Goal: Task Accomplishment & Management: Manage account settings

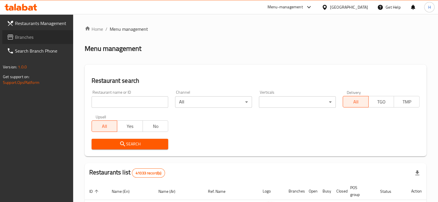
click at [14, 37] on span at bounding box center [11, 37] width 8 height 7
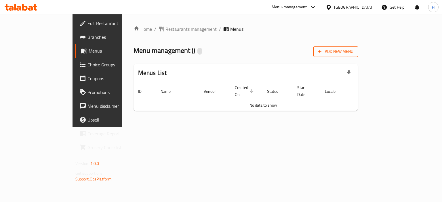
click at [353, 51] on span "Add New Menu" at bounding box center [335, 51] width 35 height 7
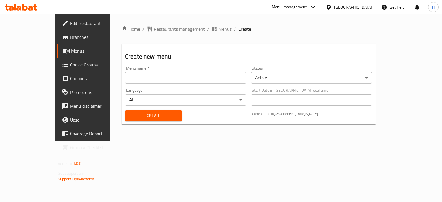
click at [171, 76] on input "text" at bounding box center [185, 78] width 121 height 12
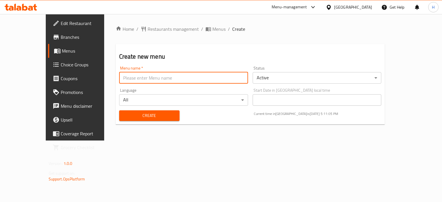
click at [117, 94] on div "Language All ​" at bounding box center [184, 97] width 134 height 22
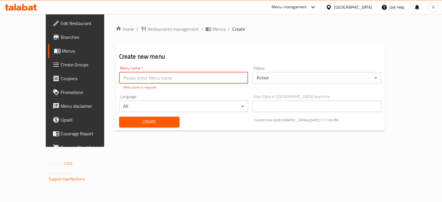
click at [128, 82] on input "text" at bounding box center [183, 78] width 129 height 12
type input "Menu"
click at [150, 121] on div "Create" at bounding box center [149, 122] width 67 height 18
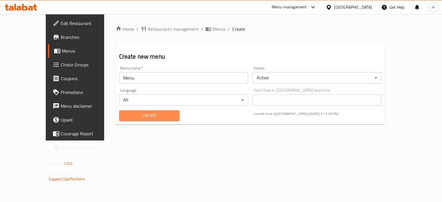
click at [142, 119] on button "Create" at bounding box center [149, 116] width 60 height 11
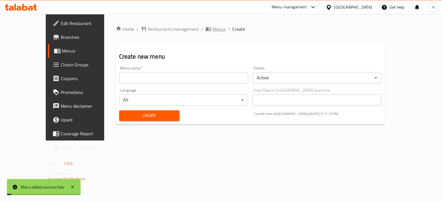
click at [212, 28] on span "Menus" at bounding box center [218, 29] width 13 height 7
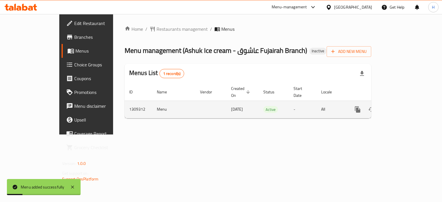
click at [403, 106] on icon "enhanced table" at bounding box center [399, 109] width 7 height 7
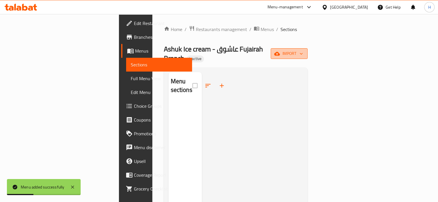
click at [280, 52] on icon "button" at bounding box center [277, 54] width 6 height 4
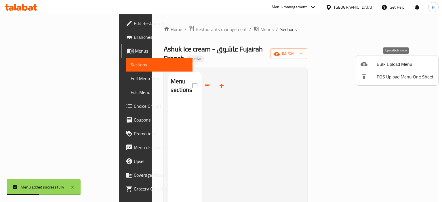
click at [382, 64] on span "Bulk Upload Menu" at bounding box center [405, 64] width 57 height 7
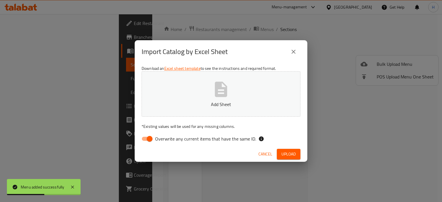
click at [205, 141] on span "Overwrite any current items that have the same ID." at bounding box center [205, 139] width 101 height 7
click at [166, 141] on input "Overwrite any current items that have the same ID." at bounding box center [149, 139] width 33 height 11
checkbox input "false"
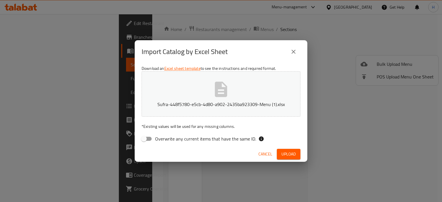
click at [284, 149] on div "Cancel Upload" at bounding box center [221, 154] width 173 height 15
click at [285, 151] on span "Upload" at bounding box center [288, 154] width 14 height 7
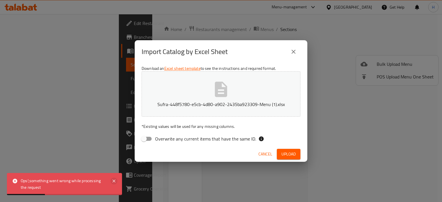
click at [113, 184] on icon at bounding box center [114, 181] width 7 height 7
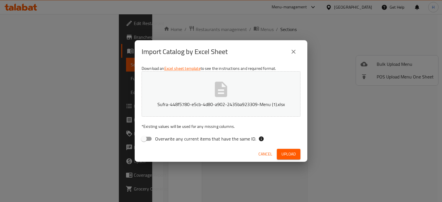
click at [214, 96] on icon "button" at bounding box center [221, 89] width 18 height 18
click at [289, 158] on span "Upload" at bounding box center [288, 154] width 14 height 7
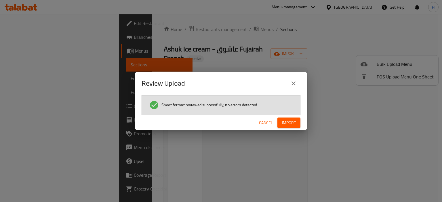
click at [291, 125] on span "Import" at bounding box center [289, 122] width 14 height 7
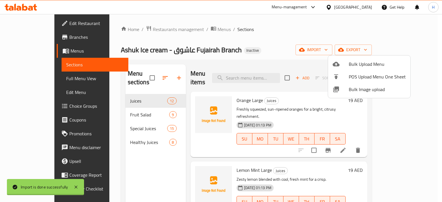
click at [182, 30] on div at bounding box center [221, 101] width 442 height 202
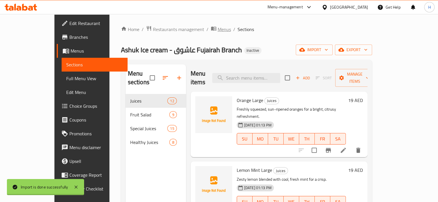
click at [218, 30] on span "Menus" at bounding box center [224, 29] width 13 height 7
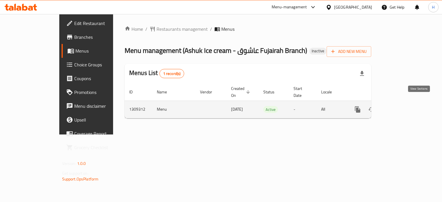
click at [406, 103] on link "enhanced table" at bounding box center [399, 110] width 14 height 14
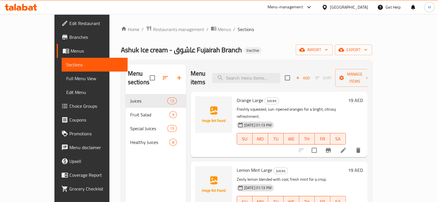
drag, startPoint x: 36, startPoint y: 77, endPoint x: 114, endPoint y: 1, distance: 109.3
click at [66, 77] on span "Full Menu View" at bounding box center [94, 78] width 57 height 7
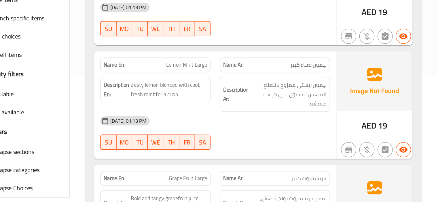
scroll to position [96, 0]
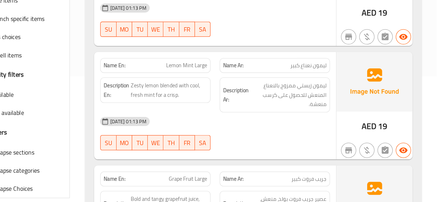
click at [249, 99] on span "Lemon Mint Large" at bounding box center [248, 99] width 31 height 6
copy span "Lemon Mint Large"
click at [265, 128] on div "Description En: Zesty lemon blended with cool, fresh mint for a crisp." at bounding box center [225, 120] width 90 height 33
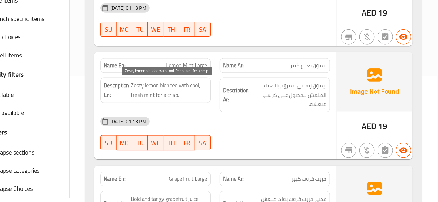
click at [253, 113] on span "Zesty lemon blended with cool, fresh mint for a crisp." at bounding box center [235, 117] width 58 height 14
click at [256, 132] on div "Description En: Zesty lemon blended with cool, fresh mint for a crisp." at bounding box center [225, 120] width 90 height 33
click at [203, 112] on strong "Description En:" at bounding box center [195, 117] width 19 height 14
click at [209, 113] on span "Zesty lemon blended with cool, fresh mint for a crisp." at bounding box center [235, 117] width 58 height 14
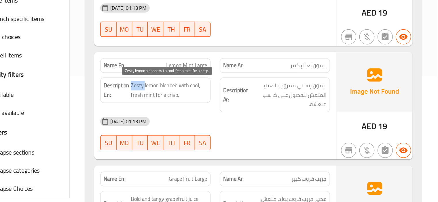
click at [209, 113] on span "Zesty lemon blended with cool, fresh mint for a crisp." at bounding box center [235, 117] width 58 height 14
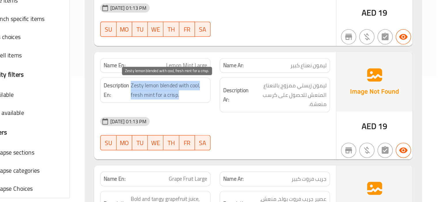
click at [209, 113] on span "Zesty lemon blended with cool, fresh mint for a crisp." at bounding box center [235, 117] width 58 height 14
copy span "Zesty lemon blended with cool, fresh mint for a crisp."
click at [268, 117] on div "Description En: Zesty lemon blended with cool, fresh mint for a crisp." at bounding box center [225, 120] width 90 height 33
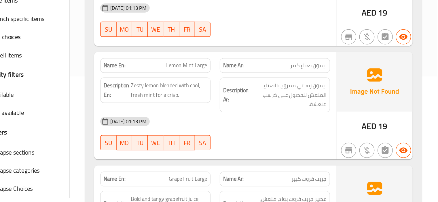
click at [268, 123] on div "Description En: Zesty lemon blended with cool, fresh mint for a crisp." at bounding box center [225, 120] width 90 height 33
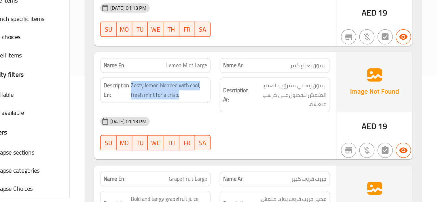
click at [268, 123] on div "Description En: Zesty lemon blended with cool, fresh mint for a crisp." at bounding box center [225, 120] width 90 height 33
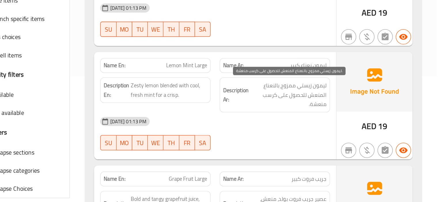
click at [300, 127] on span "ليمون زيستي ممزوج بالنعناع المنعش للحصول على كرسب منعشة." at bounding box center [325, 120] width 58 height 21
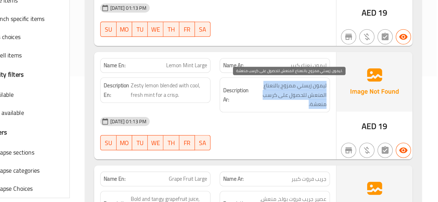
click at [300, 127] on span "ليمون زيستي ممزوج بالنعناع المنعش للحصول على كرسب منعشة." at bounding box center [325, 120] width 58 height 21
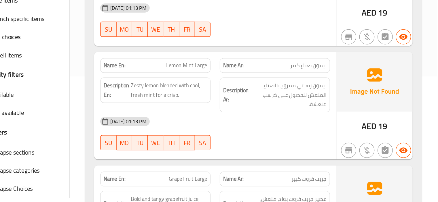
click at [272, 121] on div "Description Ar: ليمون زيستي ممزوج بالنعناع المنعش للحصول على كرسب منعشة." at bounding box center [315, 120] width 90 height 33
click at [248, 116] on span "Zesty lemon blended with cool, fresh mint for a crisp." at bounding box center [235, 117] width 58 height 14
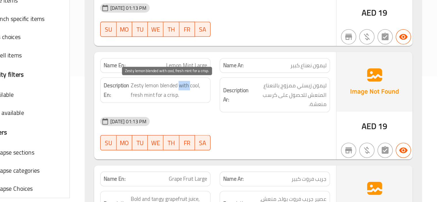
click at [248, 116] on span "Zesty lemon blended with cool, fresh mint for a crisp." at bounding box center [235, 117] width 58 height 14
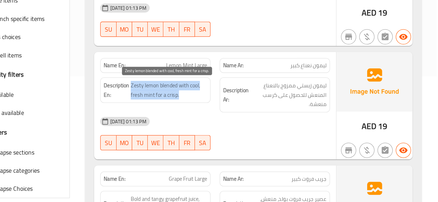
click at [248, 116] on span "Zesty lemon blended with cool, fresh mint for a crisp." at bounding box center [235, 117] width 58 height 14
copy span "Zesty lemon blended with cool, fresh mint for a crisp."
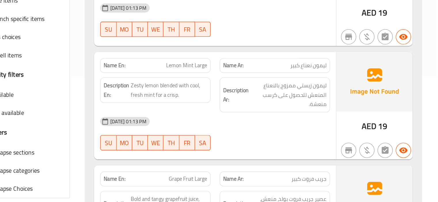
click at [271, 136] on div "[DATE] 01:13 PM" at bounding box center [270, 141] width 181 height 14
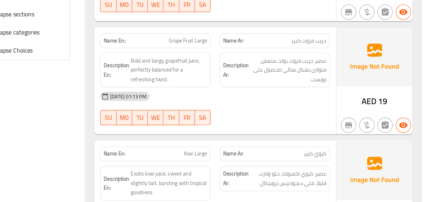
scroll to position [200, 0]
click at [244, 82] on span "Grape Fruit Large" at bounding box center [249, 80] width 29 height 6
copy span "Grape Fruit Large"
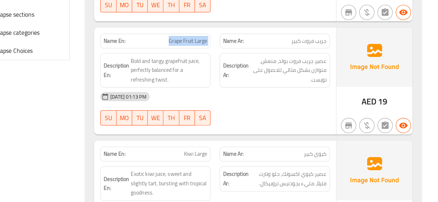
click at [272, 117] on div "[DATE] 01:13 PM" at bounding box center [270, 122] width 181 height 14
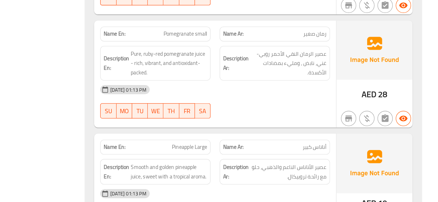
scroll to position [379, 0]
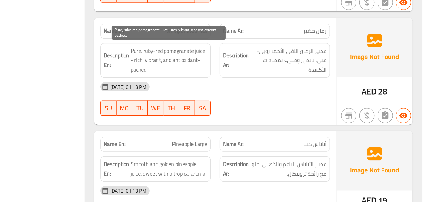
click at [218, 87] on span "Pure, ruby-red pomegranate juice - rich, vibrant, and antioxidant-packed." at bounding box center [235, 94] width 58 height 21
copy span "ruby"
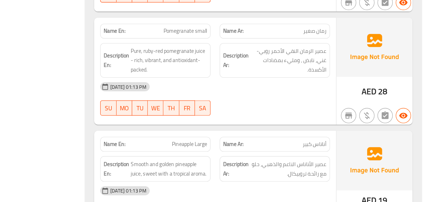
click at [279, 138] on div at bounding box center [315, 136] width 90 height 7
click at [270, 128] on div "[DATE] 01:13 PM SU MO TU WE TH FR SA" at bounding box center [270, 124] width 181 height 32
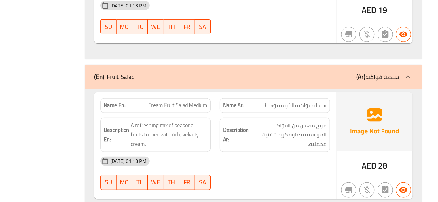
scroll to position [1032, 0]
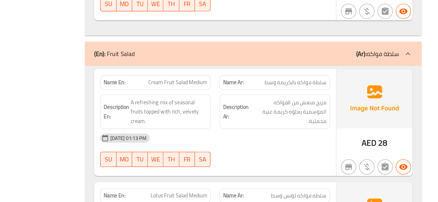
copy span "Cream Fruit Salad Medium"
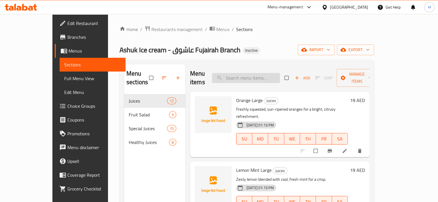
click at [250, 74] on input "search" at bounding box center [246, 78] width 68 height 10
paste input "Lemon Mint Large"
type input "Lemon Mint Large"
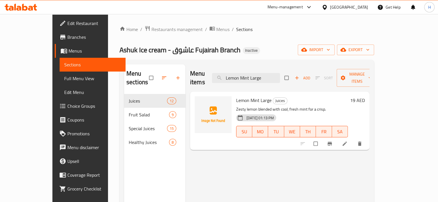
click at [347, 141] on icon at bounding box center [345, 144] width 6 height 6
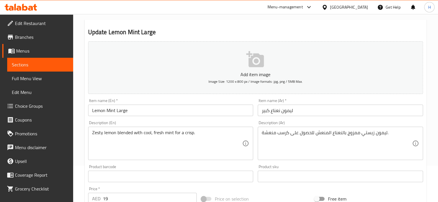
scroll to position [37, 0]
click at [294, 134] on textarea "ليمون زيستي ممزوج بالنعناع المنعش للحصول على كرسب منعشة." at bounding box center [337, 143] width 150 height 27
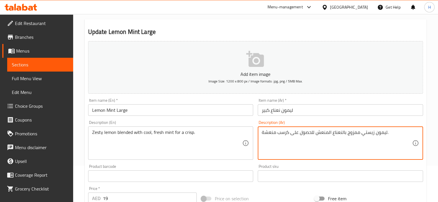
click at [294, 134] on textarea "ليمون زيستي ممزوج بالنعناع المنعش للحصول على كرسب منعشة." at bounding box center [337, 143] width 150 height 27
click at [351, 148] on textarea "ليمون زيستي ممزوج بالنعناع المنعش للحصول على كرسب منعشة." at bounding box center [337, 143] width 150 height 27
click at [363, 134] on textarea "ليمون زيستي ممزوج بالنعناع المنعش للحصول على كرسب منعشة." at bounding box center [337, 143] width 150 height 27
click at [344, 133] on textarea "ليمون زيستي ممزوج بالنعناع المنعش للحصول على كرسب منعشة." at bounding box center [337, 143] width 150 height 27
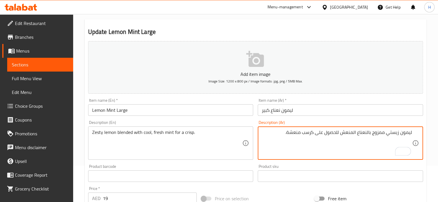
click at [344, 133] on textarea "ليمون زيستي ممزوج بالنعناع المنعش للحصول على كرسب منعشة." at bounding box center [337, 143] width 150 height 27
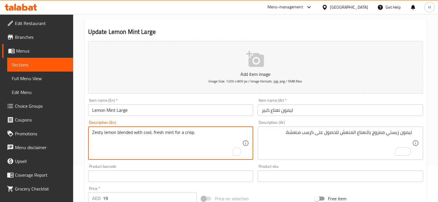
drag, startPoint x: 150, startPoint y: 132, endPoint x: 87, endPoint y: 124, distance: 63.3
click at [258, 122] on div "Description (Ar) ليمون زيستي ممزوج بالنعناع المنعش للحصول على كرسب منعشة. Descr…" at bounding box center [340, 140] width 165 height 39
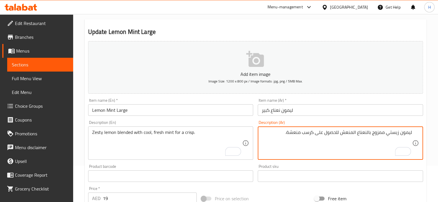
click at [348, 132] on textarea "ليمون زيستي ممزوج بالنعناع المنعش للحصول على كرسب منعشة." at bounding box center [337, 143] width 150 height 27
click at [260, 119] on div "Description (Ar) ليمون زيستي ممزوج بالنعناع الكوول للحصول على كرسب منعشة. Descr…" at bounding box center [340, 140] width 170 height 44
drag, startPoint x: 317, startPoint y: 133, endPoint x: 339, endPoint y: 135, distance: 22.5
type textarea "ليمون زيستي ممزوج بالنعناع الكوول لكرسب منعشة."
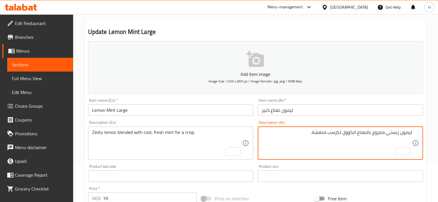
click at [189, 121] on div "Description (En) Zesty lemon blended with cool, fresh mint for a crisp. Descrip…" at bounding box center [170, 140] width 165 height 39
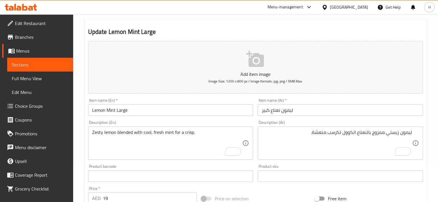
click at [173, 111] on input "Lemon Mint Large" at bounding box center [170, 110] width 165 height 12
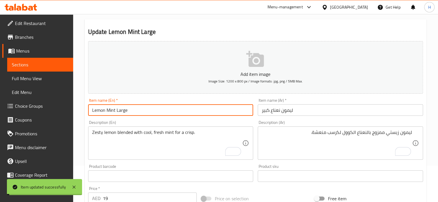
scroll to position [0, 0]
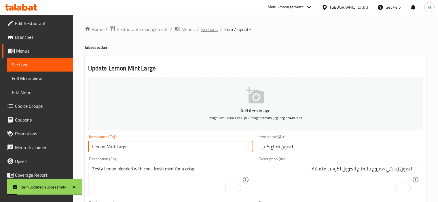
click at [205, 31] on span "Sections" at bounding box center [209, 29] width 16 height 7
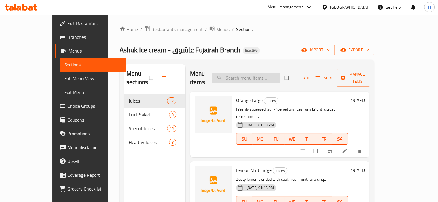
click at [258, 76] on input "search" at bounding box center [246, 78] width 68 height 10
paste input "Grape Fruit Large"
type input "Grape Fruit Large"
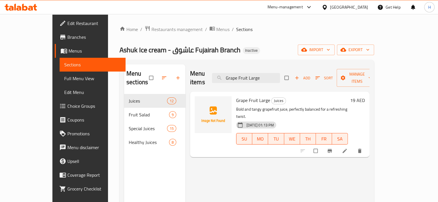
click at [353, 146] on li at bounding box center [345, 150] width 16 height 9
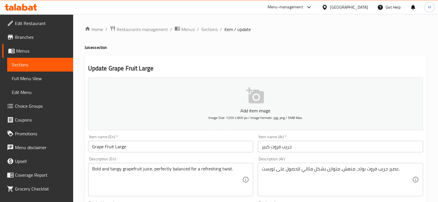
scroll to position [37, 0]
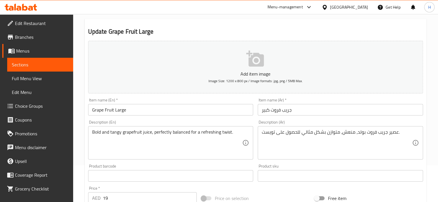
click at [277, 144] on textarea "عصير جريب فروت بولد، منعش، متوازن بشكل مثالي للحصول على تويست." at bounding box center [337, 142] width 150 height 27
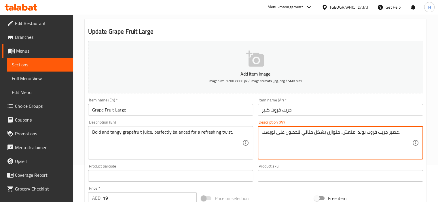
click at [277, 144] on textarea "عصير جريب فروت بولد، منعش، متوازن بشكل مثالي للحصول على تويست." at bounding box center [337, 142] width 150 height 27
click at [277, 136] on textarea "عصير جريب فروت بولد، منعش، متوازن بشكل مثالي للحصول على تويست." at bounding box center [337, 142] width 150 height 27
type textarea "عصير جريب فروت بولد، منعش، متوازن بشكل مثالي للحصول على تويست منعشة."
click at [178, 120] on div "Description (En) Bold and tangy grapefruit juice, perfectly balanced for a refr…" at bounding box center [171, 140] width 170 height 44
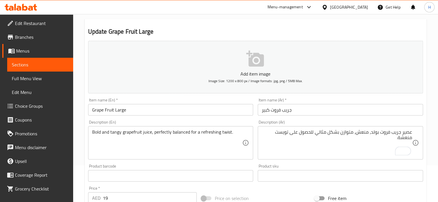
click at [180, 113] on input "Grape Fruit Large" at bounding box center [170, 110] width 165 height 12
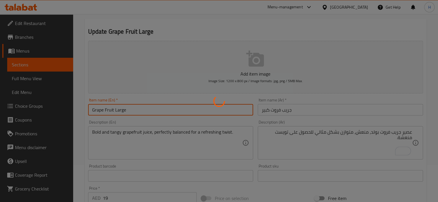
scroll to position [0, 0]
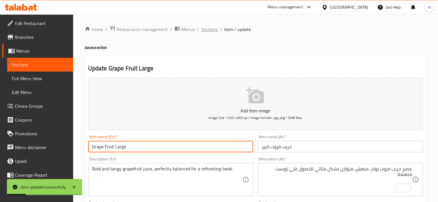
click at [207, 30] on span "Sections" at bounding box center [209, 29] width 16 height 7
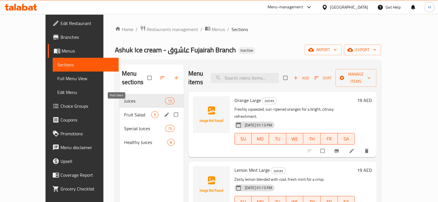
click at [124, 111] on span "Fruit Salad" at bounding box center [137, 114] width 27 height 7
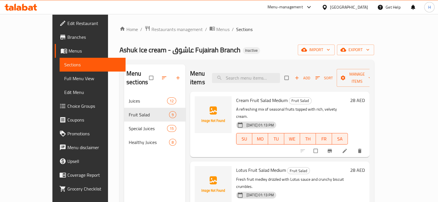
click at [243, 67] on div "Menu items Add Sort Manage items" at bounding box center [279, 77] width 179 height 27
click at [246, 73] on input "search" at bounding box center [246, 78] width 68 height 10
paste input "Lotus Fruit Salad Medium"
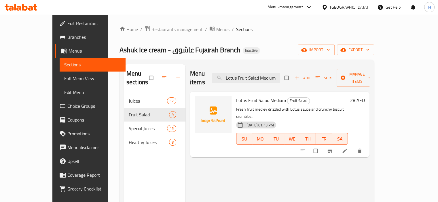
type input "Lotus Fruit Salad Medium"
click at [367, 145] on div at bounding box center [331, 151] width 71 height 13
click at [347, 148] on icon at bounding box center [345, 151] width 6 height 6
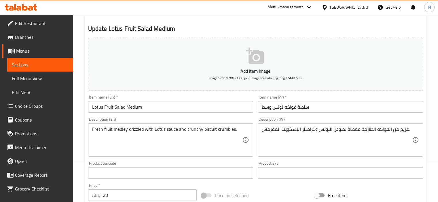
scroll to position [57, 0]
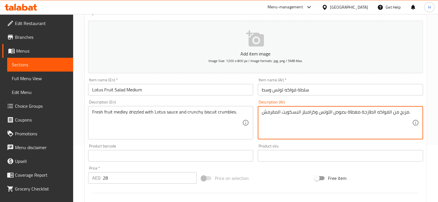
click at [290, 122] on textarea "مزيج من الفواكه الطازجة مغطاة بصوص اللوتس وكرامبلز البسكويت المقرمش." at bounding box center [337, 122] width 150 height 27
click at [343, 127] on textarea "مزيج من الفواكه الطازجة مغطاة بصوص اللوتس وكرامبلز البسكويت المقرمش." at bounding box center [337, 122] width 150 height 27
click at [360, 113] on textarea "مزيج من الفواكه الطازجة مغطاة بصوص اللوتس وكرامبلز البسكويت المقرمش." at bounding box center [337, 122] width 150 height 27
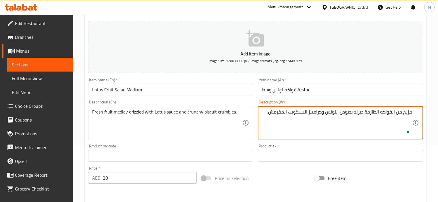
click at [360, 113] on textarea "مزيج من الفواكه الطازجة ديزلد بصوص اللوتس وكرامبلز البسكويت المقرمش." at bounding box center [337, 122] width 150 height 27
type textarea "مزيج من الفواكه الطازجة دريزلد بصوص اللوتس وكرامبلز البسكويت المقرمش."
click at [242, 103] on div "Description (En) Fresh fruit medley drizzled with Lotus sauce and crunchy biscu…" at bounding box center [170, 119] width 165 height 39
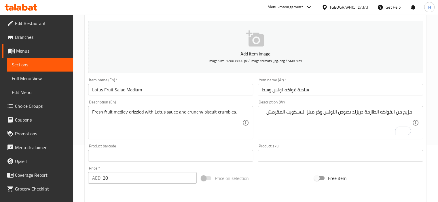
click at [173, 92] on input "Lotus Fruit Salad Medium" at bounding box center [170, 90] width 165 height 12
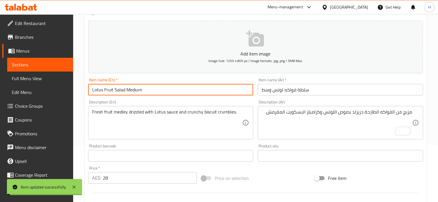
scroll to position [0, 0]
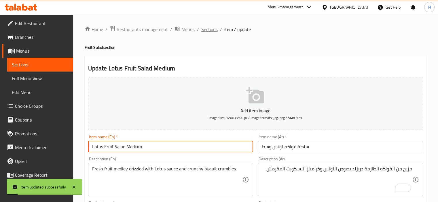
click at [205, 27] on span "Sections" at bounding box center [209, 29] width 16 height 7
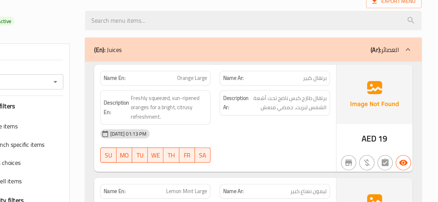
scroll to position [1007, 0]
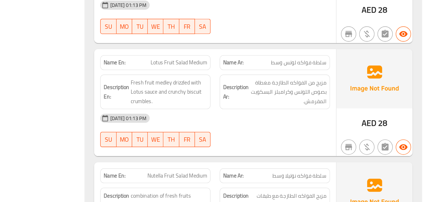
scroll to position [1126, 0]
copy span "Lotus Fruit Salad Medium"
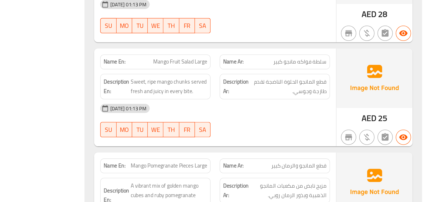
scroll to position [1375, 0]
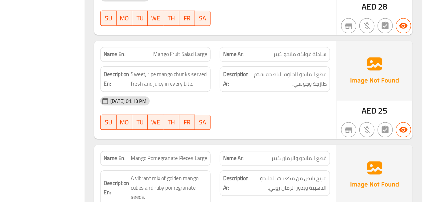
copy span "Mango Fruit Salad Large"
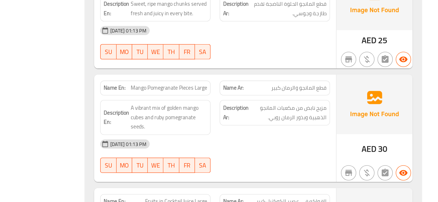
scroll to position [1431, 0]
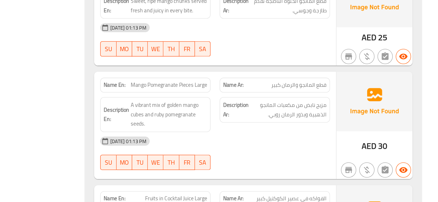
copy span "Pieces"
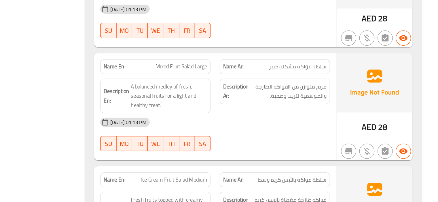
scroll to position [1633, 0]
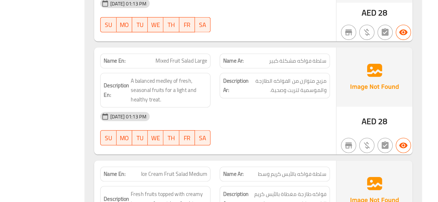
copy span "Mixed Fruit Salad Large"
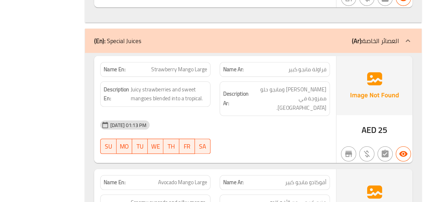
scroll to position [1825, 0]
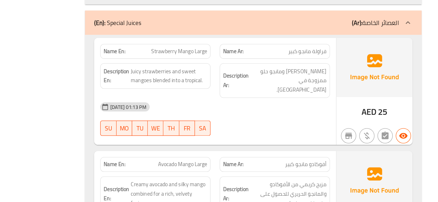
copy span "Strawberry Mango Large"
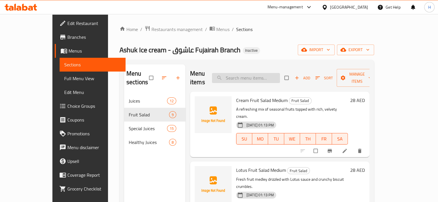
click at [249, 75] on input "search" at bounding box center [246, 78] width 68 height 10
paste input "Mango Fruit Salad Large"
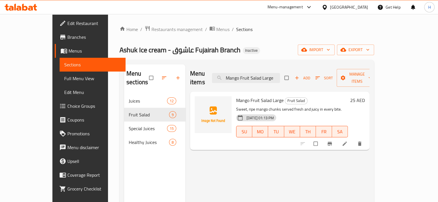
type input "Mango Fruit Salad Large"
click at [347, 141] on icon at bounding box center [345, 144] width 6 height 6
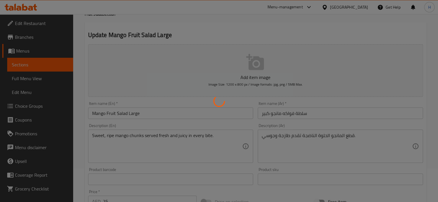
scroll to position [41, 0]
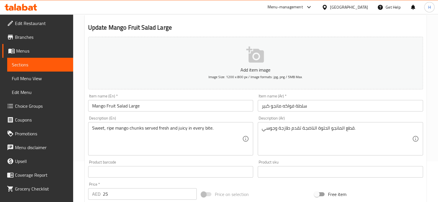
click at [189, 127] on textarea "Sweet, ripe mango chunks served fresh and juicy in every bite." at bounding box center [167, 138] width 150 height 27
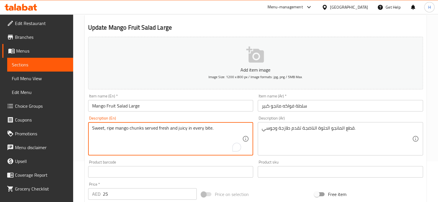
drag, startPoint x: 186, startPoint y: 128, endPoint x: 259, endPoint y: 140, distance: 73.9
click at [259, 140] on div "Add item image Image Size: 1200 x 800 px / Image formats: jpg, png / 5MB Max. I…" at bounding box center [255, 159] width 339 height 248
type textarea "Sweet, ripe mango chunks served fresh and juicy"
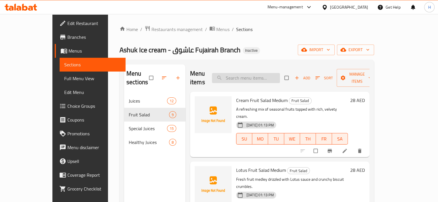
click at [249, 73] on input "search" at bounding box center [246, 78] width 68 height 10
paste input "Mixed Fruit Salad Large"
type input "Mixed Fruit Salad Large"
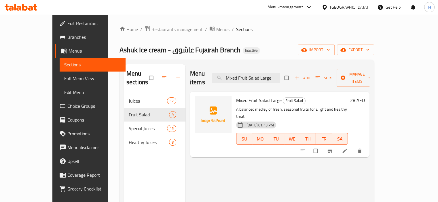
click at [353, 146] on li at bounding box center [345, 150] width 16 height 9
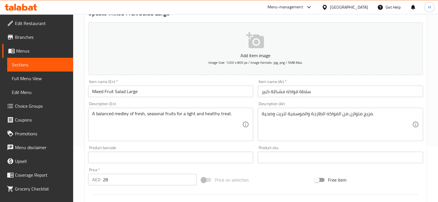
scroll to position [67, 0]
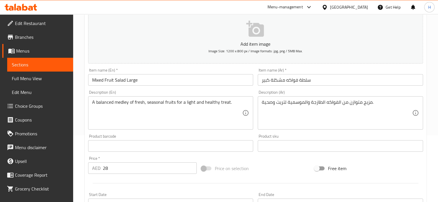
click at [293, 106] on textarea "مزيج متوازن من الفواكه الطازجة والموسمية لتريت وصحية." at bounding box center [337, 113] width 150 height 27
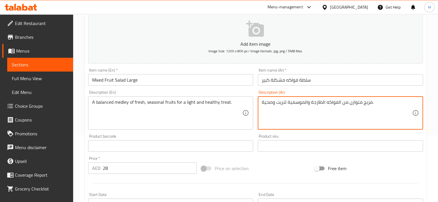
click at [293, 106] on textarea "مزيج متوازن من الفواكه الطازجة والموسمية لتريت وصحية." at bounding box center [337, 113] width 150 height 27
click at [299, 117] on textarea "مزيج متوازن من الفواكه الطازجة والموسمية لتريت وصحية." at bounding box center [337, 113] width 150 height 27
click at [346, 103] on textarea "مزيج متوازن من الفواكه الطازجة والموسمية لتريت وصحية." at bounding box center [337, 113] width 150 height 27
type textarea "مزيج متوازن من الفواكه الطازجة الموسمية لتريت وصحية."
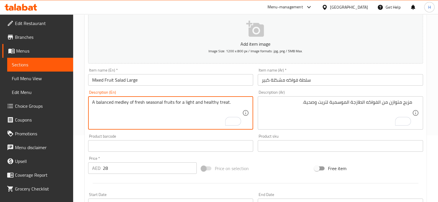
click at [175, 103] on textarea "A balanced medley of fresh seasonal fruits for a light and healthy treat." at bounding box center [167, 113] width 150 height 27
type textarea "A balanced medley of fresh seasonal fruits for a light and healthy treat."
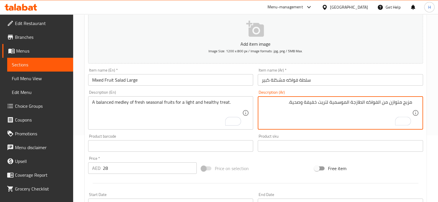
type textarea "مزيج متوازن من الفواكه الطازجة الموسمية لتريت خفيفة وصحية."
click at [189, 81] on input "Mixed Fruit Salad Large" at bounding box center [170, 80] width 165 height 12
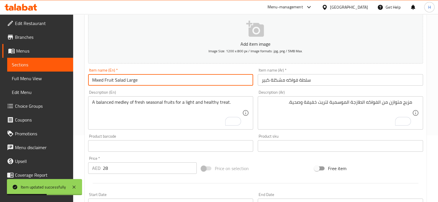
scroll to position [0, 0]
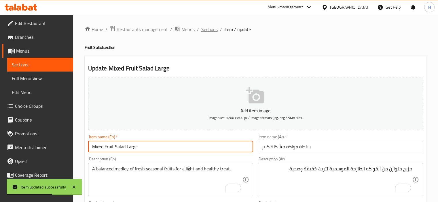
click at [210, 32] on span "Sections" at bounding box center [209, 29] width 16 height 7
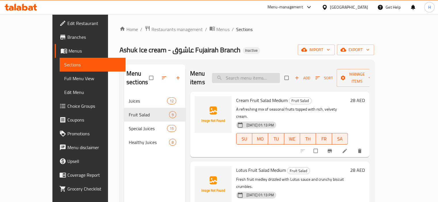
click at [251, 73] on input "search" at bounding box center [246, 78] width 68 height 10
paste input "Mango Sweetmelon Large"
type input "Mango Sweetmelon Large"
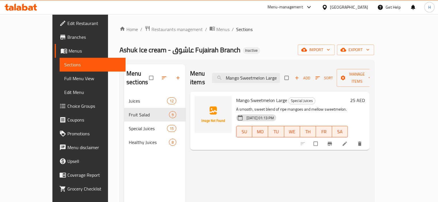
click at [347, 141] on icon at bounding box center [345, 144] width 6 height 6
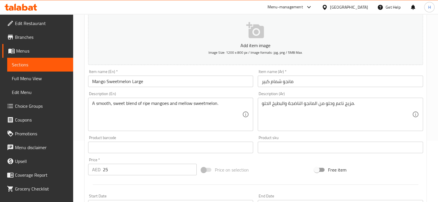
scroll to position [62, 0]
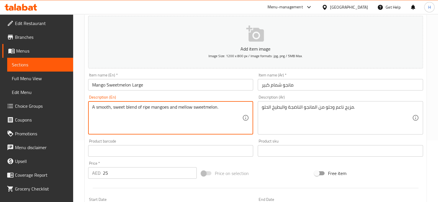
drag, startPoint x: 177, startPoint y: 104, endPoint x: 220, endPoint y: 104, distance: 42.3
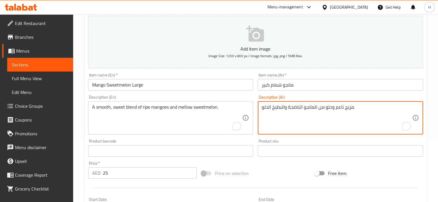
click at [273, 110] on textarea "مزيج ناعم وحلو من المانجو الناضجة والبطيخ الحلو." at bounding box center [337, 117] width 150 height 27
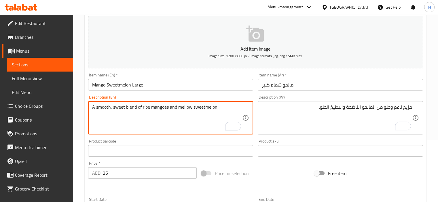
click at [189, 108] on textarea "A smooth, sweet blend of ripe mangoes and mellow sweetmelon." at bounding box center [167, 117] width 150 height 27
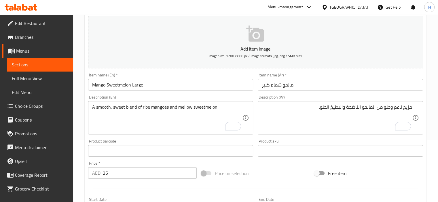
click at [253, 93] on div "Description (En) A smooth, sweet blend of ripe mangoes and mellow sweetmelon. D…" at bounding box center [171, 115] width 170 height 44
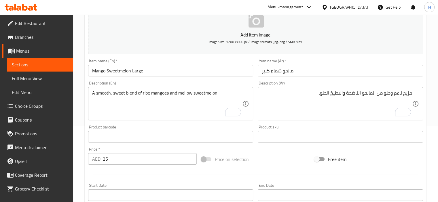
scroll to position [77, 0]
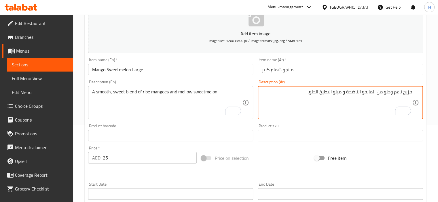
click at [274, 70] on input "مانجو شمام كبير" at bounding box center [340, 70] width 165 height 12
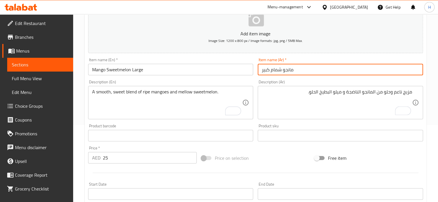
click at [274, 70] on input "مانجو شمام كبير" at bounding box center [340, 70] width 165 height 12
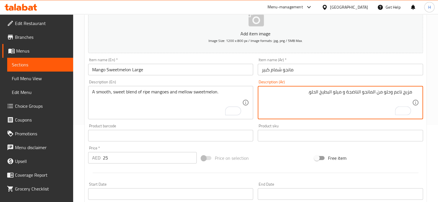
click at [326, 93] on textarea "مزيج ناعم وحلو من المانجو الناضجة و ميلو البطيخ الحلو." at bounding box center [337, 102] width 150 height 27
paste textarea "مام"
click at [310, 91] on textarea "مزيج ناعم وحلو من المانجو الناضجة و ميلو الشمام الحلو." at bounding box center [337, 102] width 150 height 27
type textarea "مزيج ناعم وحلو من المانجو الناضجة و ميلو الشمام."
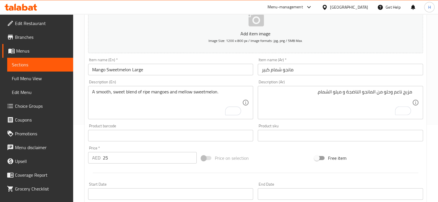
click at [195, 81] on div "Description (En) A smooth, sweet blend of ripe mangoes and mellow sweetmelon. D…" at bounding box center [170, 99] width 165 height 39
click at [206, 76] on div "Item name (En)   * Mango Sweetmelon Large Item name (En) *" at bounding box center [171, 67] width 170 height 22
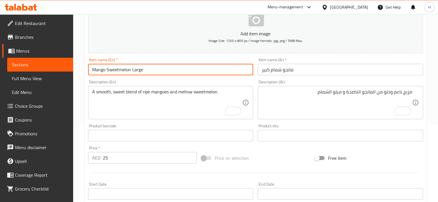
click at [181, 70] on input "Mango Sweetmelon Large" at bounding box center [170, 70] width 165 height 12
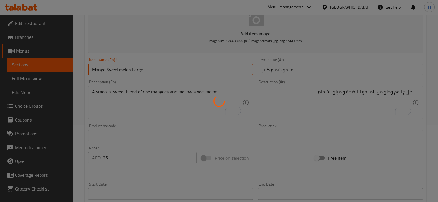
scroll to position [0, 0]
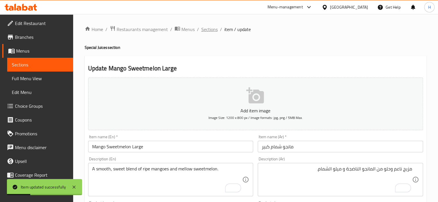
click at [203, 31] on span "Sections" at bounding box center [209, 29] width 16 height 7
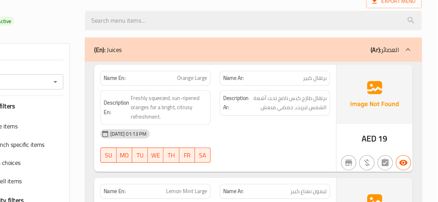
scroll to position [1782, 0]
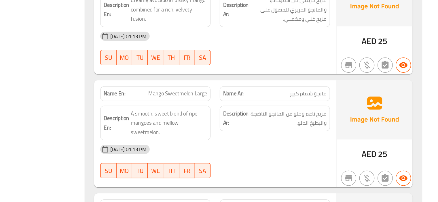
scroll to position [1976, 0]
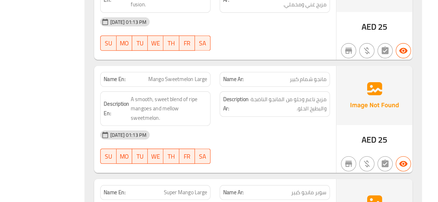
copy span "Mango Sweetmelon Large"
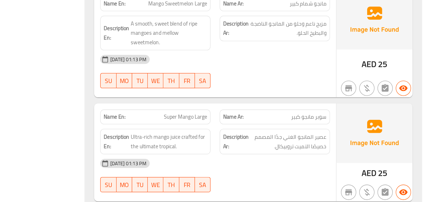
scroll to position [2044, 0]
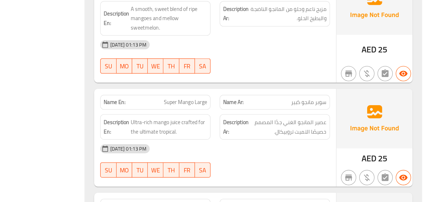
copy span "Super Mango Large"
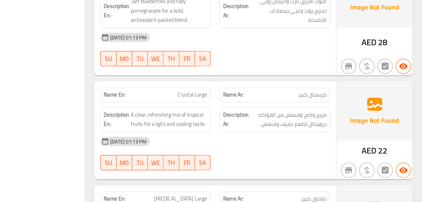
scroll to position [2386, 0]
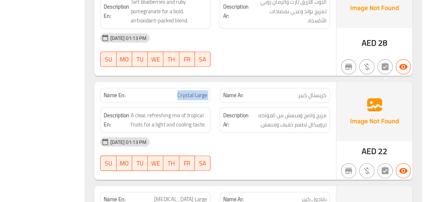
copy span "Crystal Large"
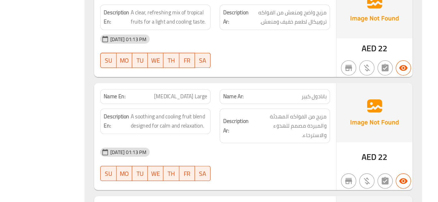
scroll to position [2468, 0]
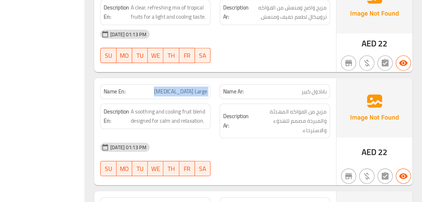
copy span "[MEDICAL_DATA] Large"
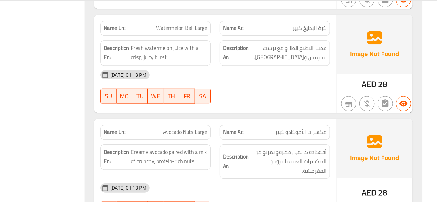
scroll to position [2895, 0]
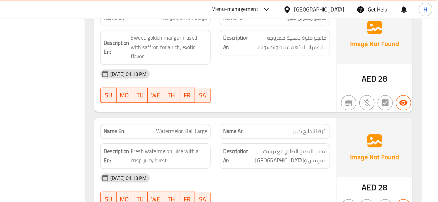
click at [245, 97] on span "Watermelon Ball Large" at bounding box center [244, 100] width 39 height 6
copy span "Watermelon Ball Large"
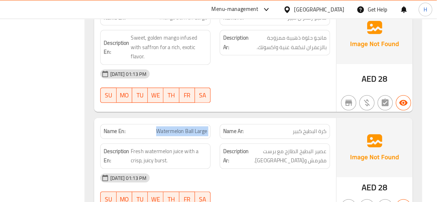
click at [269, 105] on div "Description En: Fresh watermelon juice with a crisp, juicy burst." at bounding box center [225, 118] width 90 height 26
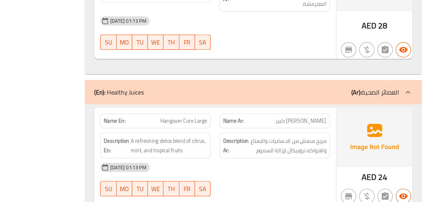
scroll to position [3078, 0]
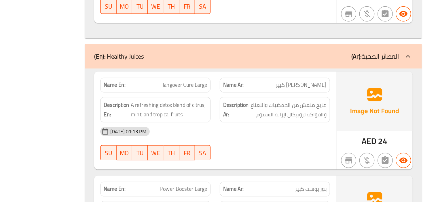
copy span "Hangover Cure Large"
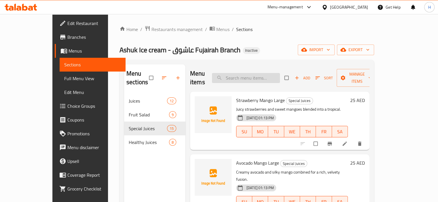
click at [259, 75] on input "search" at bounding box center [246, 78] width 68 height 10
paste input "Super Mango Large"
type input "Super Mango Large"
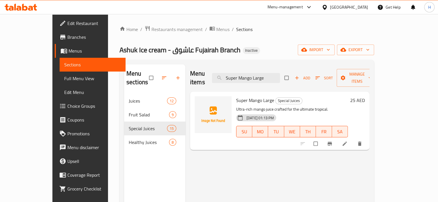
click at [347, 141] on icon at bounding box center [345, 144] width 6 height 6
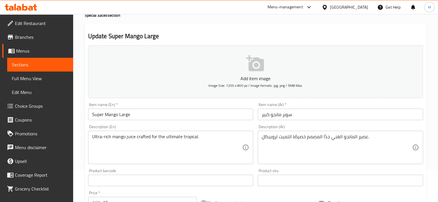
scroll to position [32, 0]
click at [295, 137] on textarea "عصير المانجو الغني جدًا المصمم خصيصًا التميت تروبيكال." at bounding box center [337, 147] width 150 height 27
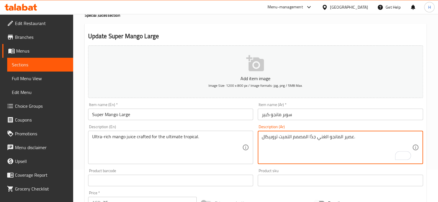
type textarea "عصير المانجو الغني جدًا المصمم التميت تروبيكال."
click at [264, 128] on div "Description (Ar) عصير المانجو الغني جدًا المصمم التميت تروبيكال. Description (A…" at bounding box center [340, 144] width 165 height 39
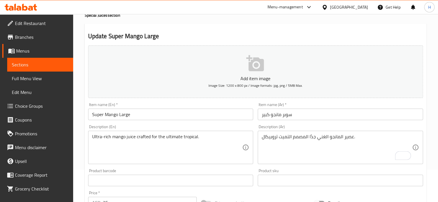
click at [220, 112] on input "Super Mango Large" at bounding box center [170, 115] width 165 height 12
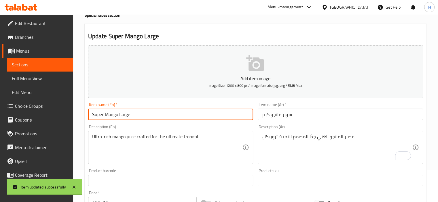
scroll to position [0, 0]
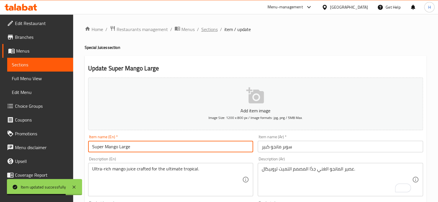
click at [208, 29] on span "Sections" at bounding box center [209, 29] width 16 height 7
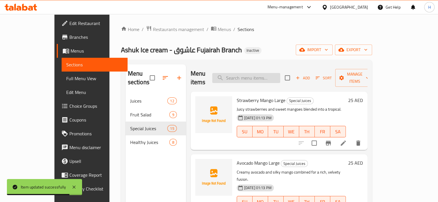
click at [250, 76] on input "search" at bounding box center [246, 78] width 68 height 10
paste input "Crystal Large"
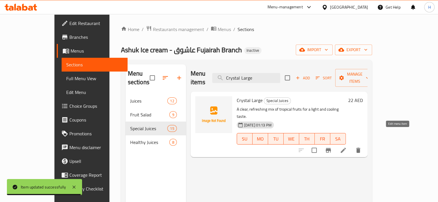
type input "Crystal Large"
click at [346, 148] on icon at bounding box center [342, 150] width 5 height 5
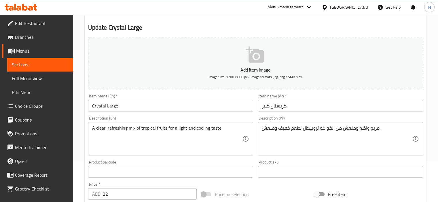
scroll to position [48, 0]
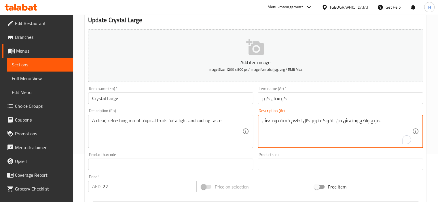
click at [282, 123] on textarea "مزيج واضح ومنعش من الفواكه تروبيكال لطعم خفيف ومنعش." at bounding box center [337, 131] width 150 height 27
click at [305, 133] on textarea "مزيج واضح ومنعش من الفواكه تروبيكال لطعم خفيف ومنعش." at bounding box center [337, 131] width 150 height 27
click at [296, 123] on textarea "مزيج واضح ومنعش من الفواكه تروبيكال لطعم خفيف ومنعش." at bounding box center [337, 131] width 150 height 27
click at [302, 121] on textarea "مزيج واضح ومنعش من الفواكه تروبيكال لطعم خفيف وكولنج." at bounding box center [337, 131] width 150 height 27
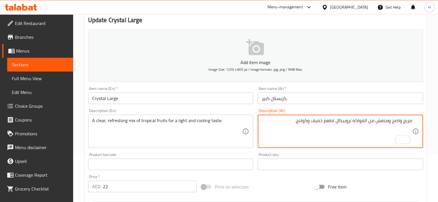
click at [302, 121] on textarea "مزيج واضح ومنعش من الفواكه تروبيكال لطعم خفيف وكولنج." at bounding box center [337, 131] width 150 height 27
type textarea "مزيج واضح ومنعش من الفواكه تروبيكال لطعم خفيف وكولنج."
click at [207, 99] on input "Crystal Large" at bounding box center [170, 99] width 165 height 12
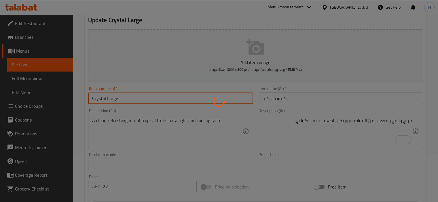
scroll to position [0, 0]
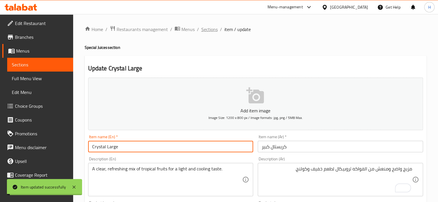
click at [209, 27] on span "Sections" at bounding box center [209, 29] width 16 height 7
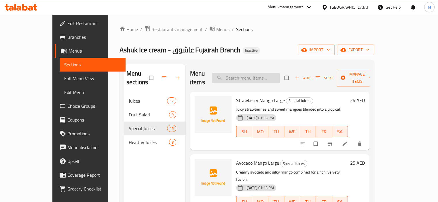
click at [266, 73] on input "search" at bounding box center [246, 78] width 68 height 10
paste input "Watermelon Ball Large"
type input "Watermelon Ball Large"
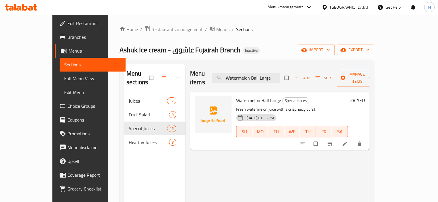
click at [347, 141] on icon at bounding box center [345, 144] width 6 height 6
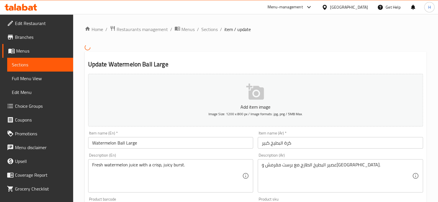
scroll to position [21, 0]
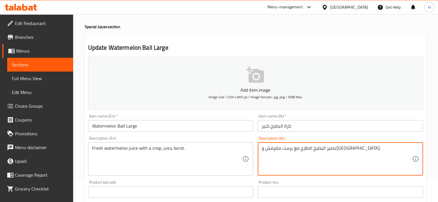
click at [287, 146] on textarea "عصير البطيخ الطازج مع برست مقرمش وجوسي." at bounding box center [337, 159] width 150 height 27
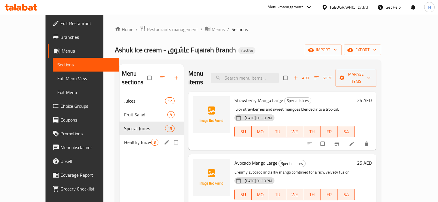
click at [119, 136] on div "Healthy Juices 8" at bounding box center [151, 143] width 64 height 14
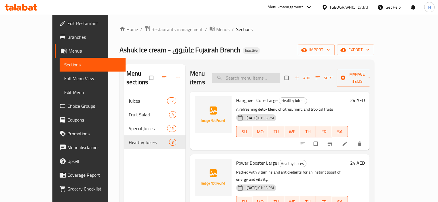
click at [247, 73] on input "search" at bounding box center [246, 78] width 68 height 10
paste input "Power Booster Large"
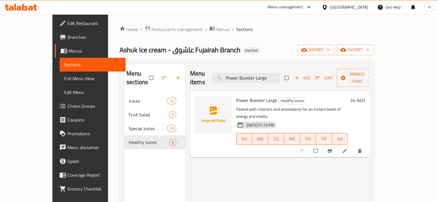
type input "Power Booster Large"
click at [347, 148] on icon at bounding box center [345, 151] width 6 height 6
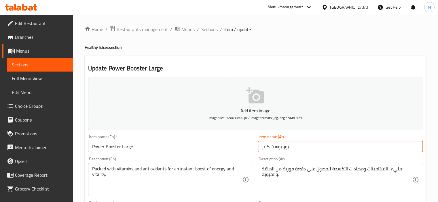
click at [288, 145] on input "بور بوست كبير" at bounding box center [340, 147] width 165 height 12
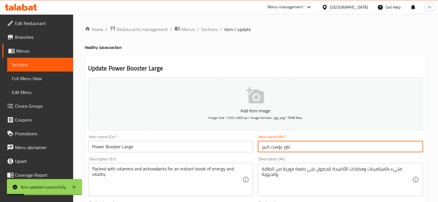
scroll to position [24, 0]
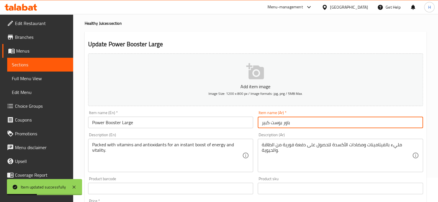
click at [271, 123] on input "باور بوست كبير" at bounding box center [340, 123] width 165 height 12
type input "باور بوستر كبير"
click at [208, 125] on input "Power Booster Large" at bounding box center [170, 123] width 165 height 12
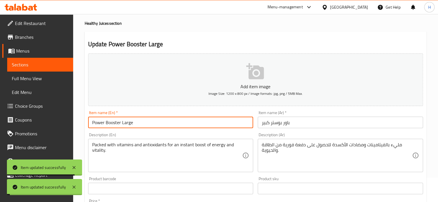
scroll to position [0, 0]
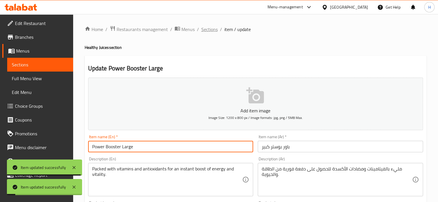
click at [209, 30] on span "Sections" at bounding box center [209, 29] width 16 height 7
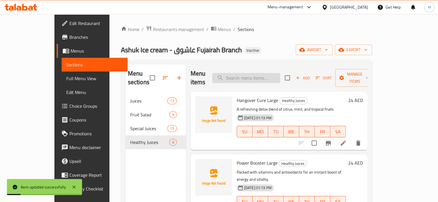
click at [248, 79] on input "search" at bounding box center [246, 78] width 68 height 10
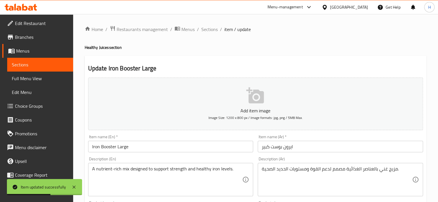
scroll to position [22, 0]
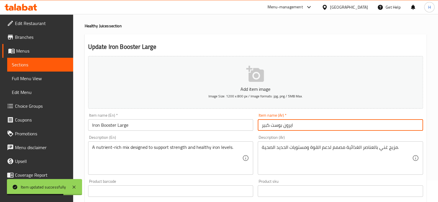
click at [271, 125] on input "ايرون بوست كبير" at bounding box center [340, 125] width 165 height 12
type input "ايرون بوستر كبير"
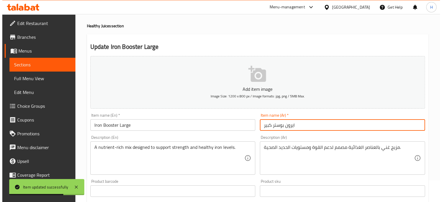
scroll to position [0, 0]
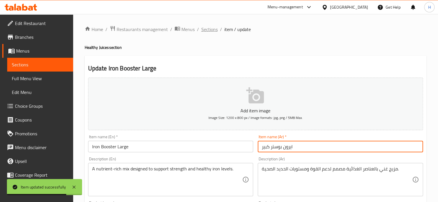
click at [206, 31] on span "Sections" at bounding box center [209, 29] width 16 height 7
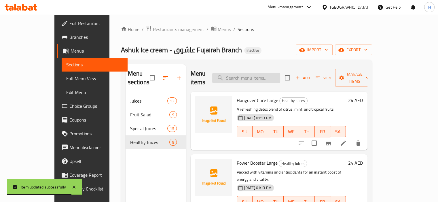
drag, startPoint x: 242, startPoint y: 82, endPoint x: 243, endPoint y: 77, distance: 5.2
click at [242, 82] on div "Menu items Add Sort Manage items" at bounding box center [279, 77] width 177 height 27
click at [242, 73] on input "search" at bounding box center [246, 78] width 68 height 10
paste input "Weight Loss Large"
type input "Weight Loss Large"
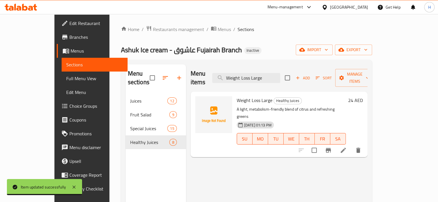
click at [351, 145] on li at bounding box center [343, 150] width 16 height 10
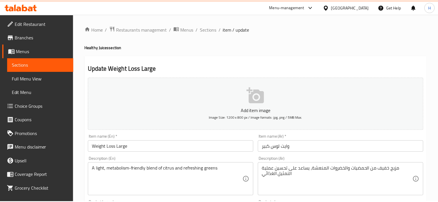
scroll to position [11, 0]
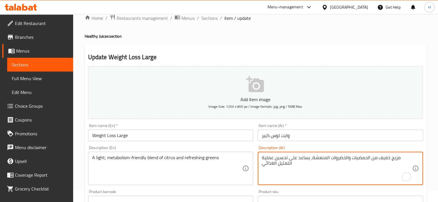
drag, startPoint x: 332, startPoint y: 159, endPoint x: 336, endPoint y: 161, distance: 4.4
type textarea "مزيج خفيف من الحمضيات والخضره المنعشة، يساعد على تحسين عملية التمثيل الغذائي"
click at [240, 141] on input "Weight Loss Large" at bounding box center [170, 136] width 165 height 12
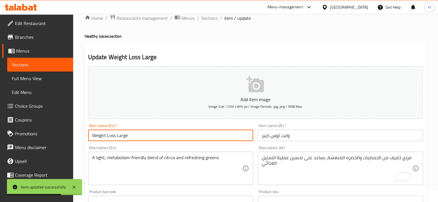
scroll to position [0, 0]
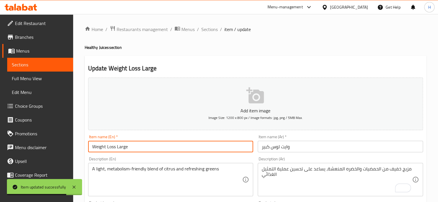
click at [210, 30] on span "Sections" at bounding box center [209, 29] width 16 height 7
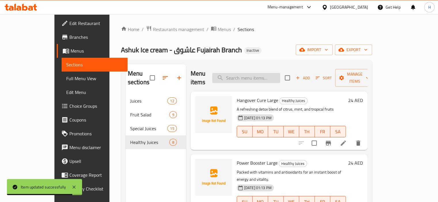
click at [246, 77] on input "search" at bounding box center [246, 78] width 68 height 10
paste input "Juice Salvation Large"
type input "Juice Salvation Large"
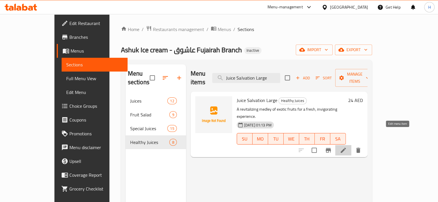
click at [346, 147] on icon at bounding box center [343, 150] width 7 height 7
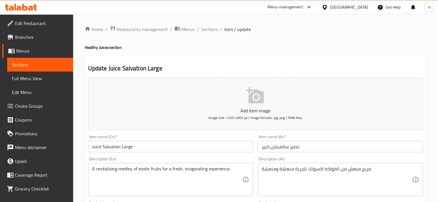
scroll to position [69, 0]
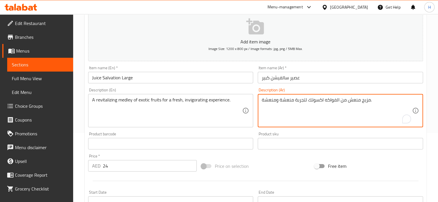
click at [293, 114] on textarea "مزيج منعش من الفواكه اكسوتك لتجربة منعشة ومنعشة." at bounding box center [337, 110] width 150 height 27
click at [241, 90] on div "Description (En) A revitalizing medley of exotic fruits for a fresh, invigorati…" at bounding box center [170, 107] width 165 height 39
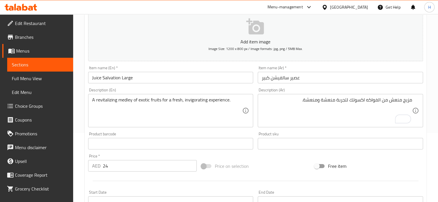
click at [200, 104] on textarea "A revitalizing medley of exotic fruits for a fresh, invigorating experience." at bounding box center [167, 110] width 150 height 27
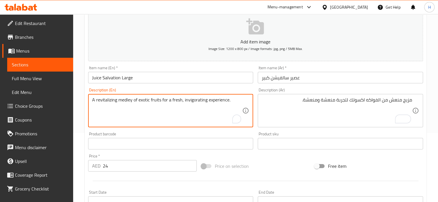
click at [200, 104] on textarea "A revitalizing medley of exotic fruits for a fresh, invigorating experience." at bounding box center [167, 110] width 150 height 27
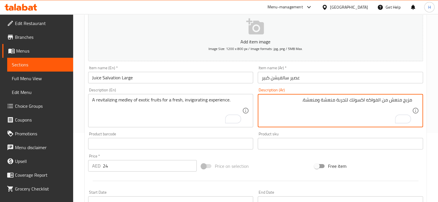
paste textarea "ّط من الفواكه الاستوائية لتجربة منعشة ومفعمة بالحيوية."
click at [357, 101] on textarea "مزيج منشّط من الفواكه الاستوائية لتجربة منعشة ومفعمة بالحيوية." at bounding box center [337, 110] width 150 height 27
type textarea "مزيج منشّط من الفواكه تروبيكال لتجربة منعشة ومفعمة بالحيوية."
click at [185, 91] on div "Description (En) A revitalizing medley of exotic fruits for a fresh, invigorati…" at bounding box center [170, 107] width 165 height 39
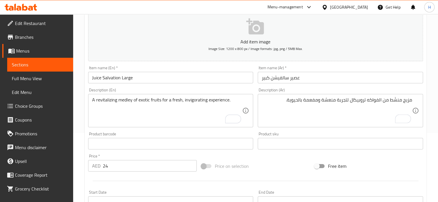
click at [203, 81] on input "Juice Salvation Large" at bounding box center [170, 78] width 165 height 12
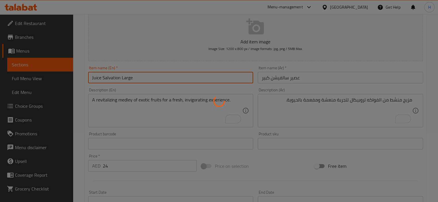
scroll to position [0, 0]
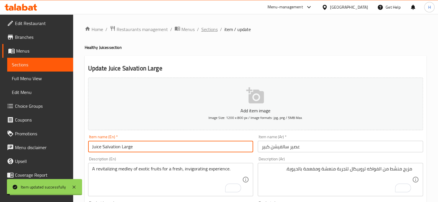
click at [208, 30] on span "Sections" at bounding box center [209, 29] width 16 height 7
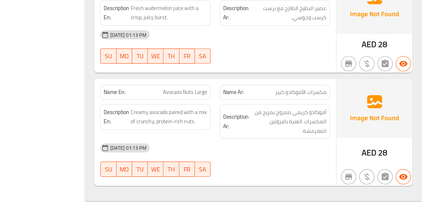
scroll to position [1171, 0]
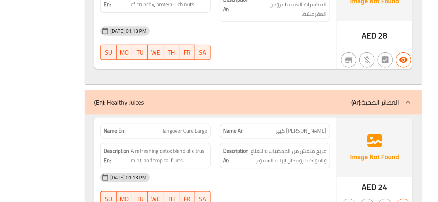
scroll to position [3060, 0]
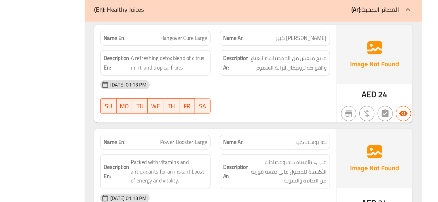
scroll to position [3149, 0]
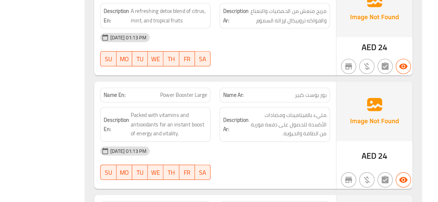
copy span "Power Booster Large"
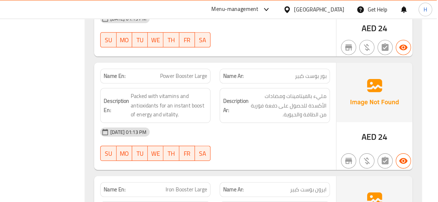
scroll to position [3197, 0]
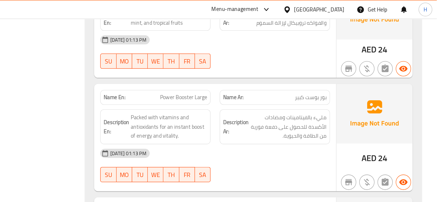
copy span "Power Booster Large"
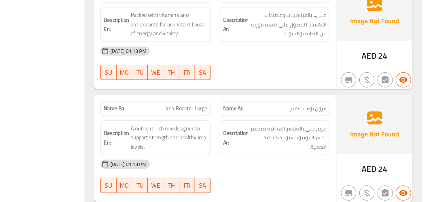
scroll to position [3231, 0]
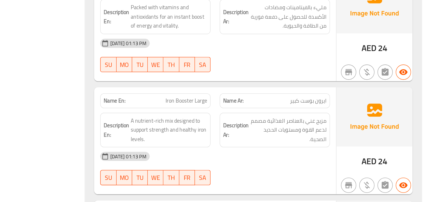
copy span "Liver Cure Large"
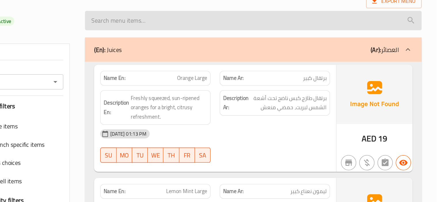
scroll to position [3293, 0]
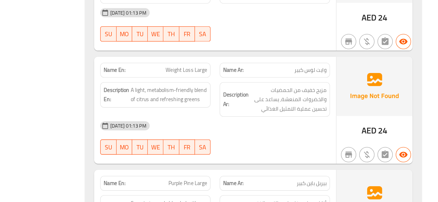
scroll to position [3450, 0]
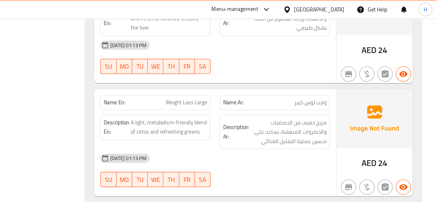
copy span "Weight Loss Large"
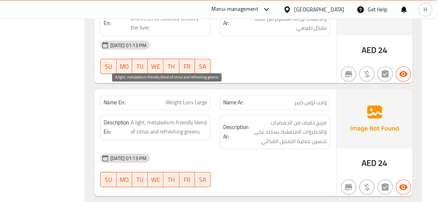
click at [244, 89] on span "A light, metabolism-friendly blend of citrus and refreshing greens" at bounding box center [235, 96] width 58 height 14
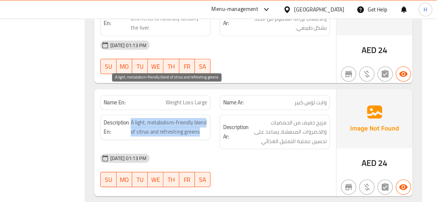
copy span "A light, metabolism-friendly blend of citrus and refreshing greens"
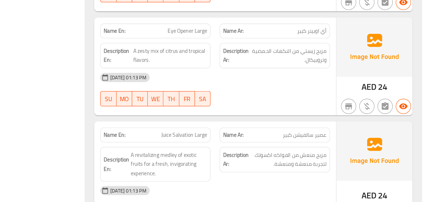
scroll to position [3646, 0]
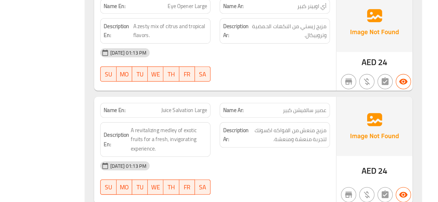
copy span "Juice Salvation Large"
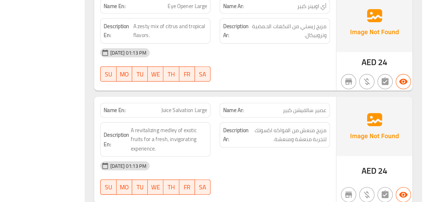
scroll to position [3646, 0]
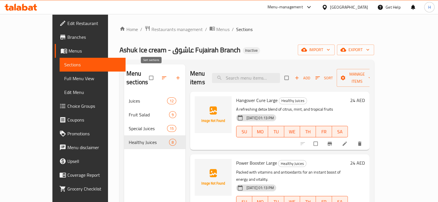
click at [161, 76] on span "button" at bounding box center [164, 78] width 7 height 6
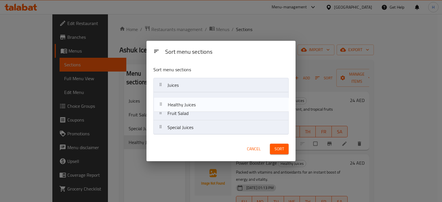
drag, startPoint x: 179, startPoint y: 128, endPoint x: 179, endPoint y: 101, distance: 27.3
click at [179, 101] on nav "Juices Fruit Salad Special Juices Healthy Juices" at bounding box center [220, 106] width 135 height 57
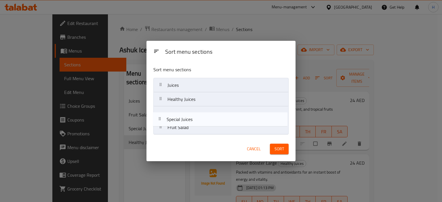
drag, startPoint x: 181, startPoint y: 128, endPoint x: 178, endPoint y: 108, distance: 20.0
click at [178, 108] on nav "Juices Healthy Juices Fruit Salad Special Juices" at bounding box center [220, 106] width 135 height 57
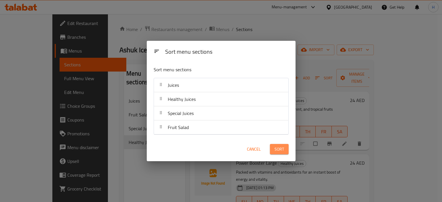
click at [285, 146] on button "Sort" at bounding box center [279, 149] width 19 height 11
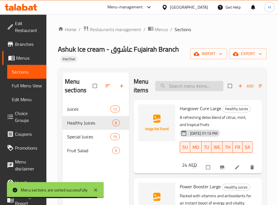
click at [197, 83] on input "search" at bounding box center [189, 86] width 68 height 10
paste input "Fruits in Cocktail Juice Large"
type input "Fruits in Cocktail Juice Large"
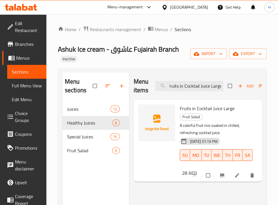
click at [234, 174] on icon at bounding box center [237, 175] width 6 height 6
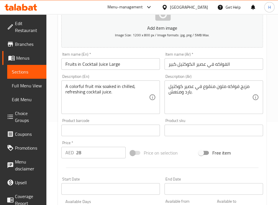
scroll to position [83, 0]
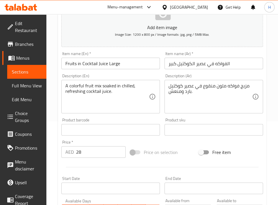
click at [79, 152] on input "28" at bounding box center [100, 152] width 49 height 12
type input "25"
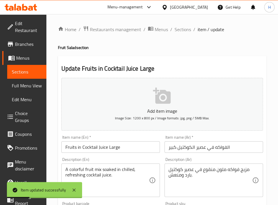
scroll to position [0, 0]
click at [178, 28] on span "Sections" at bounding box center [182, 29] width 16 height 7
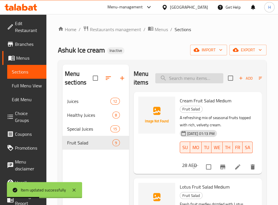
click at [191, 78] on input "search" at bounding box center [189, 78] width 68 height 10
paste input "Mixed Fruit Salad Large"
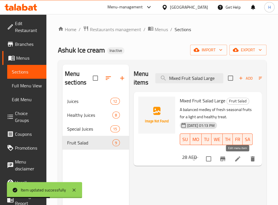
type input "Mixed Fruit Salad Large"
click at [234, 160] on icon at bounding box center [237, 158] width 7 height 7
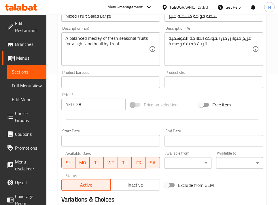
scroll to position [202, 0]
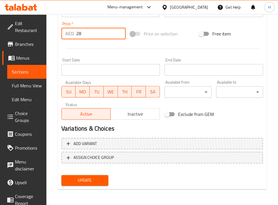
click at [78, 34] on input "28" at bounding box center [100, 34] width 49 height 12
type input "20"
click at [61, 175] on button "Update" at bounding box center [84, 180] width 47 height 11
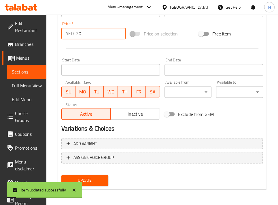
scroll to position [0, 0]
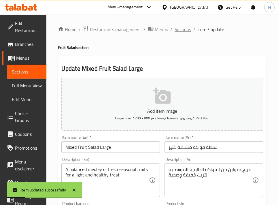
click at [176, 31] on span "Sections" at bounding box center [182, 29] width 16 height 7
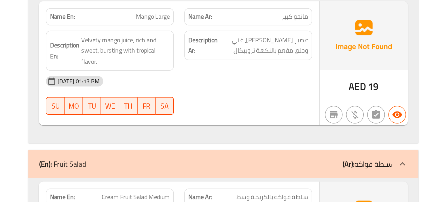
scroll to position [967, 0]
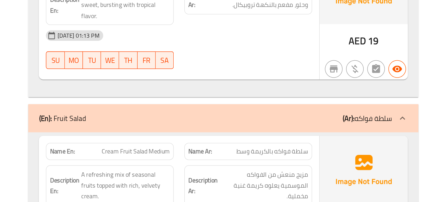
click at [345, 90] on div "[DATE] 01:13 PM" at bounding box center [270, 93] width 181 height 14
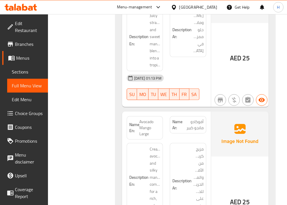
scroll to position [3077, 0]
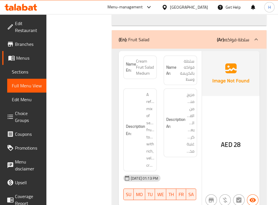
scroll to position [5261, 0]
copy span "Cream Fruit Salad Medium"
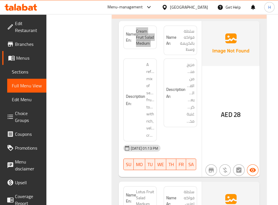
scroll to position [5290, 0]
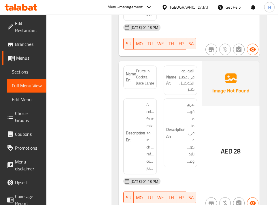
scroll to position [6140, 0]
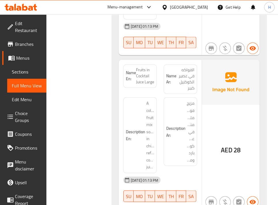
copy span "Fruits in Cocktail Juice Large"
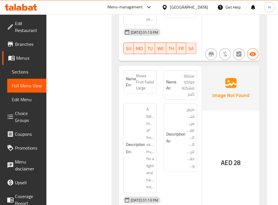
scroll to position [6292, 0]
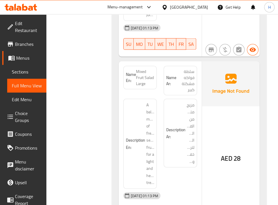
copy span "Mixed Fruit Salad Large"
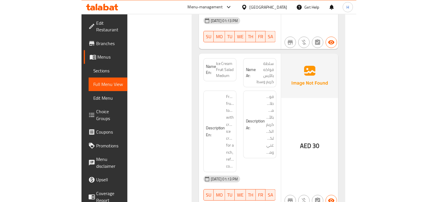
scroll to position [3646, 0]
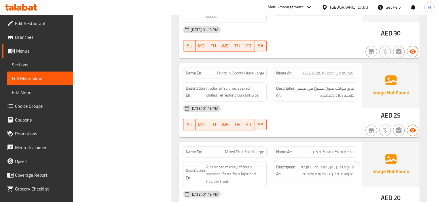
scroll to position [1714, 0]
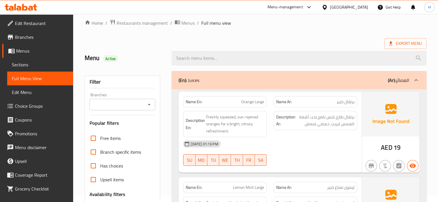
scroll to position [144, 0]
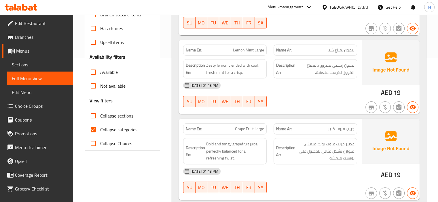
click at [92, 117] on input "Collapse sections" at bounding box center [93, 116] width 14 height 14
checkbox input "true"
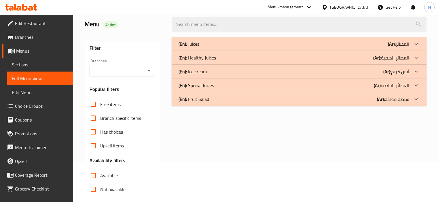
scroll to position [0, 0]
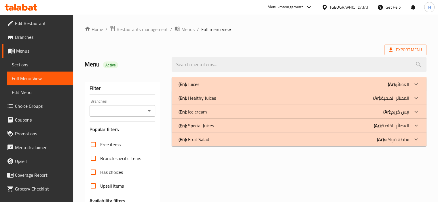
click at [214, 88] on div "(En): Fruit Salad (Ar): سلطة فواكه" at bounding box center [293, 84] width 231 height 7
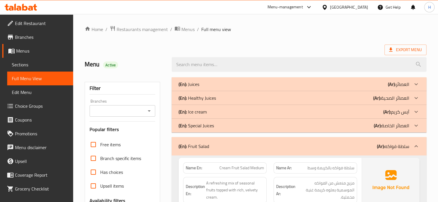
click at [199, 88] on p "(En): Special Juices" at bounding box center [188, 84] width 21 height 7
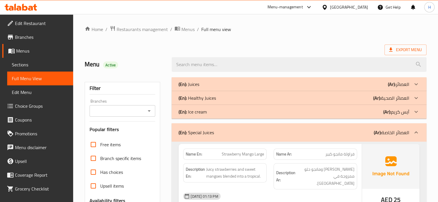
click at [199, 88] on p "(En): Healthy Juices" at bounding box center [188, 84] width 21 height 7
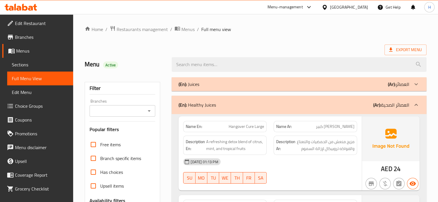
click at [205, 83] on div "(En): Juices (Ar): العصائر" at bounding box center [293, 84] width 231 height 7
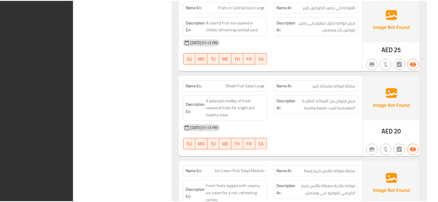
scroll to position [3636, 0]
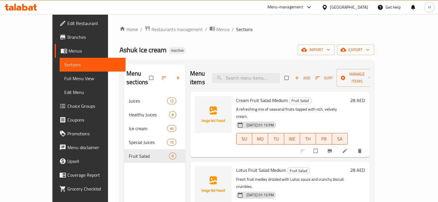
click at [35, 9] on icon at bounding box center [35, 7] width 4 height 7
